Goal: Check status

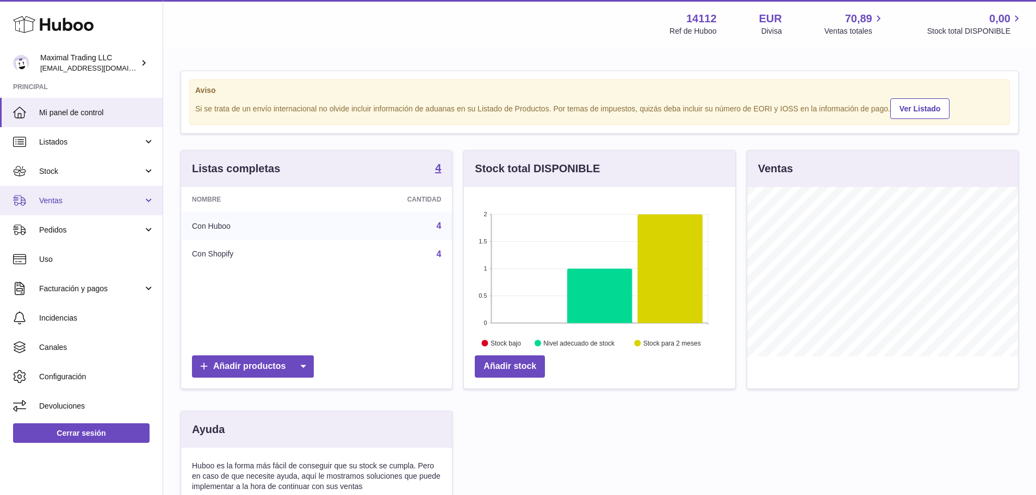
scroll to position [170, 271]
drag, startPoint x: 75, startPoint y: 202, endPoint x: 76, endPoint y: 207, distance: 5.5
click at [75, 202] on span "Ventas" at bounding box center [91, 201] width 104 height 10
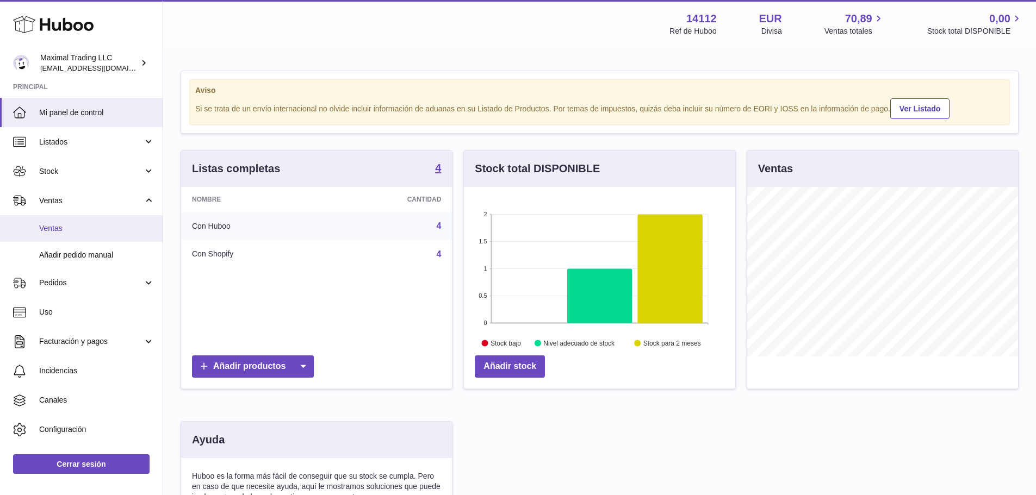
click at [77, 225] on span "Ventas" at bounding box center [96, 228] width 115 height 10
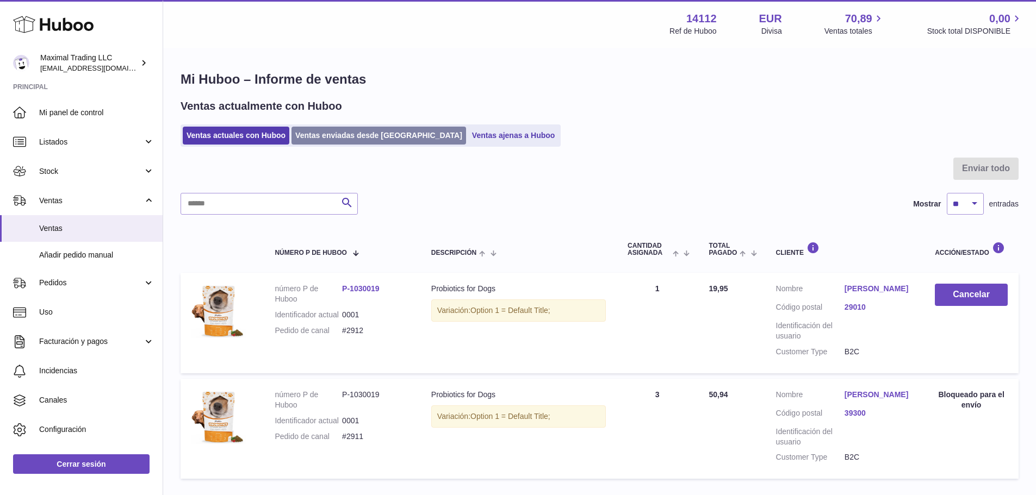
click at [367, 136] on link "Ventas enviadas desde [GEOGRAPHIC_DATA]" at bounding box center [378, 136] width 174 height 18
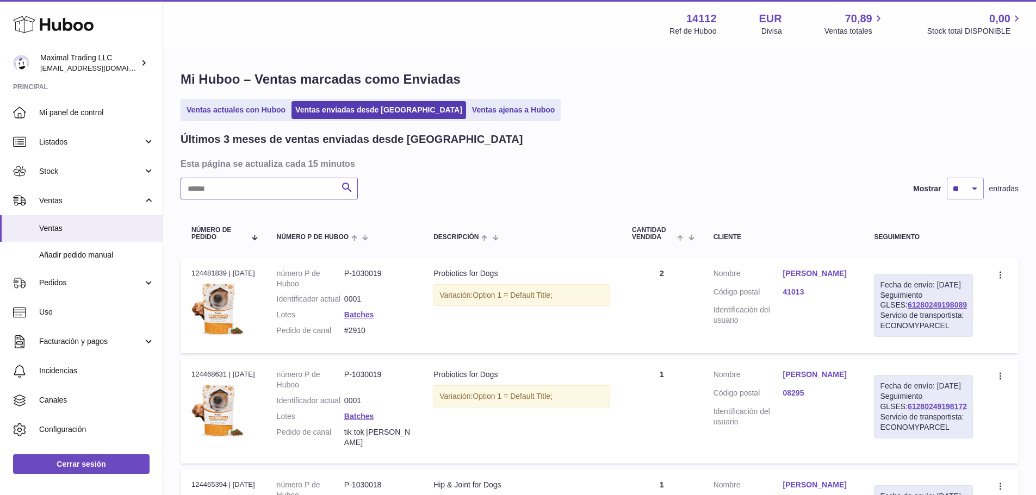
click at [275, 195] on input "text" at bounding box center [268, 189] width 177 height 22
paste input "****"
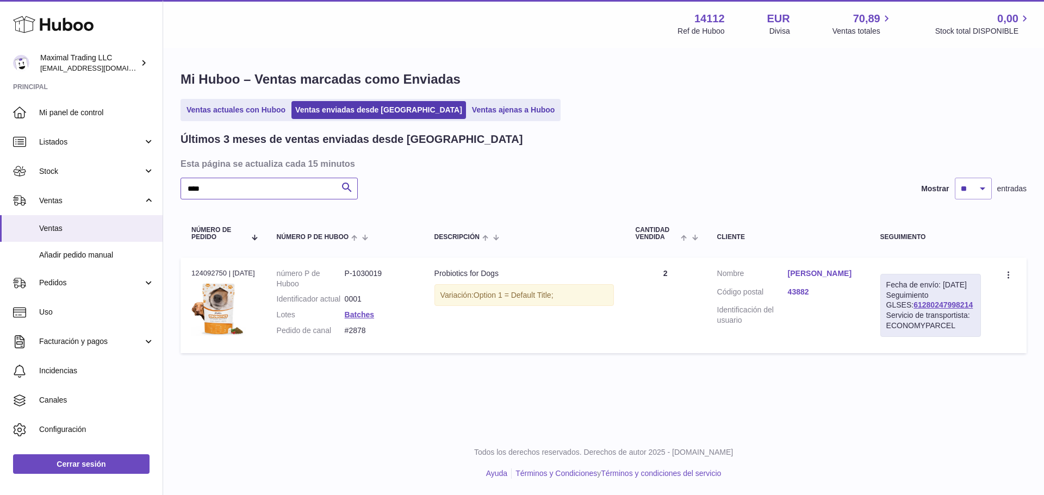
type input "****"
drag, startPoint x: 960, startPoint y: 316, endPoint x: 880, endPoint y: 320, distance: 80.5
click at [880, 320] on td "Fecha de envío: [DATE] Seguimiento GLSES: 61280247998214 Servicio de transporti…" at bounding box center [930, 306] width 122 height 96
copy link "61280247998214"
